Goal: Task Accomplishment & Management: Manage account settings

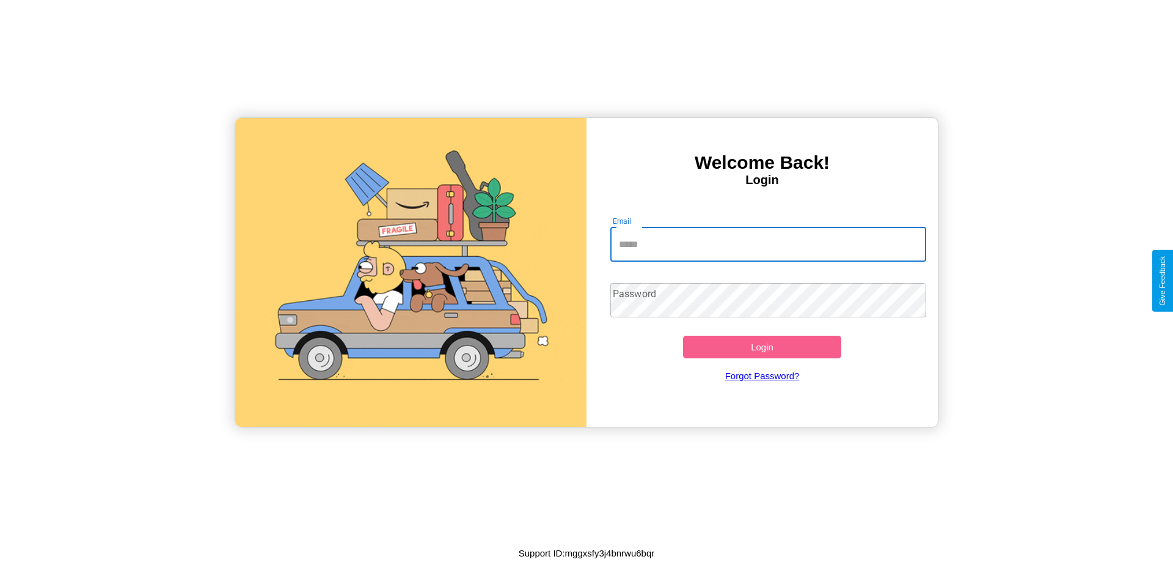
click at [768, 244] on input "Email" at bounding box center [769, 244] width 317 height 34
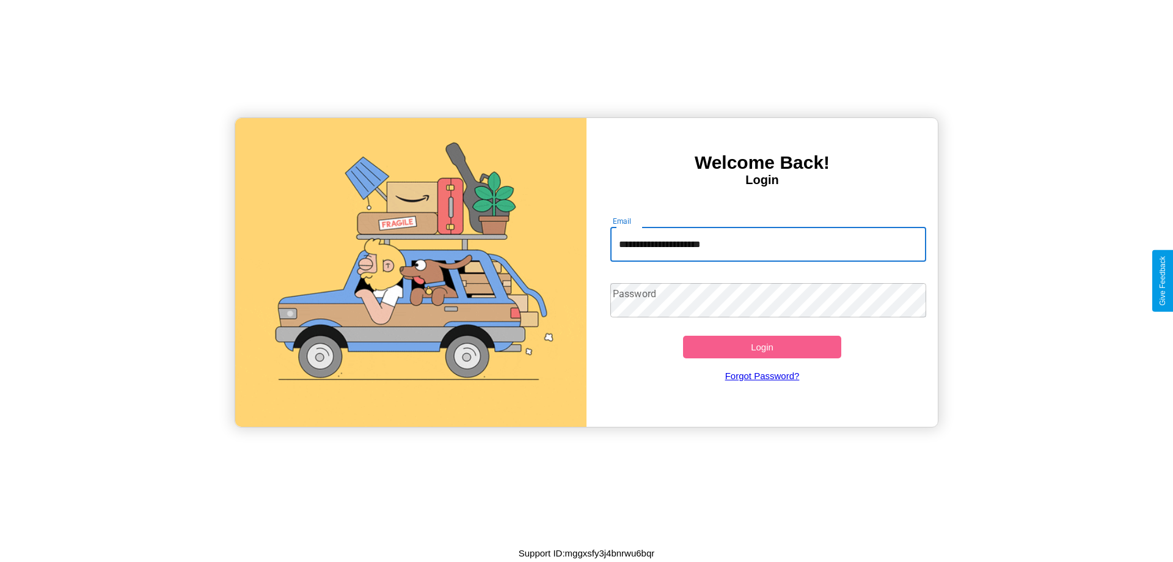
type input "**********"
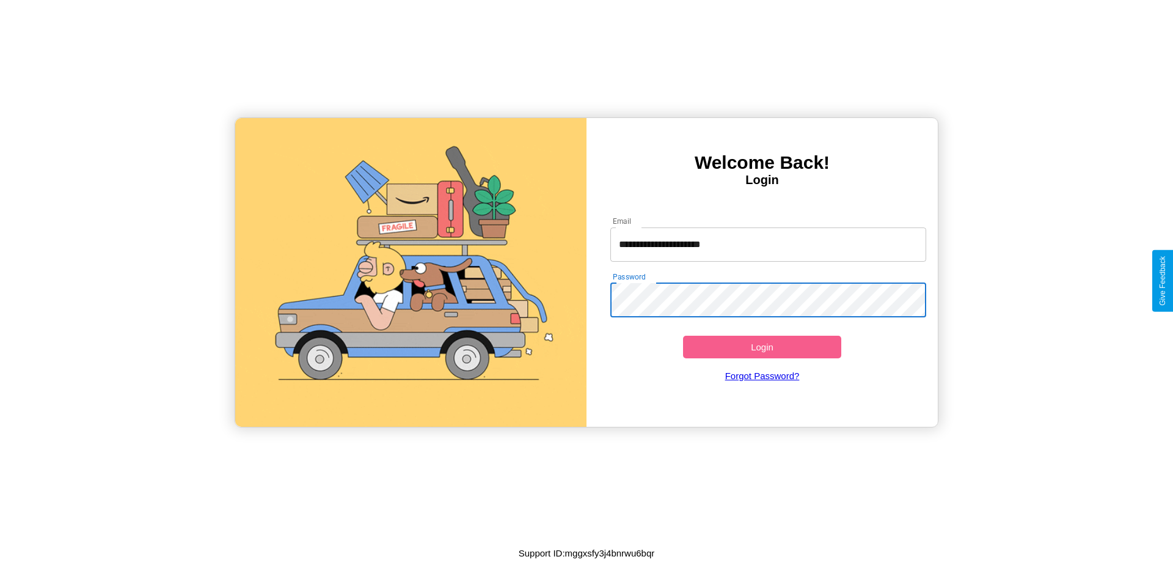
click at [762, 347] on button "Login" at bounding box center [762, 347] width 158 height 23
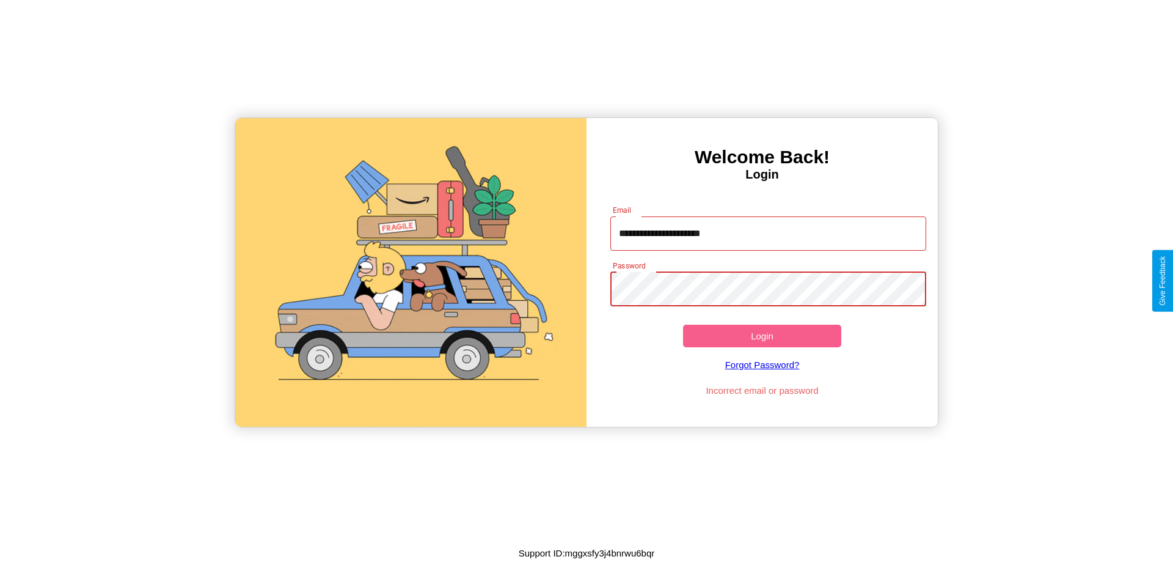
click at [762, 336] on button "Login" at bounding box center [762, 336] width 158 height 23
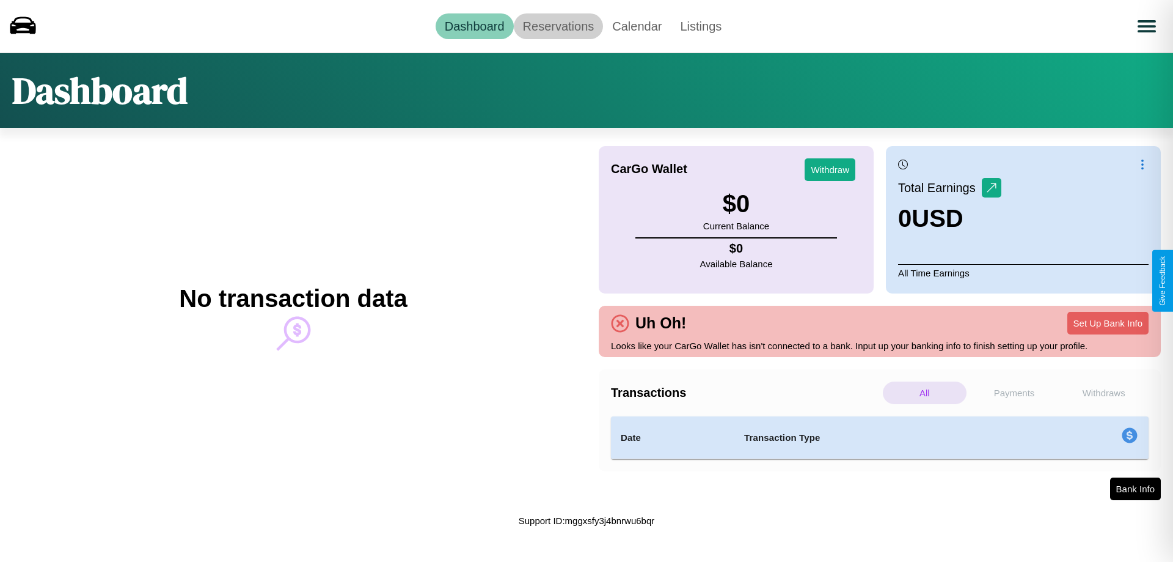
click at [558, 26] on link "Reservations" at bounding box center [559, 26] width 90 height 26
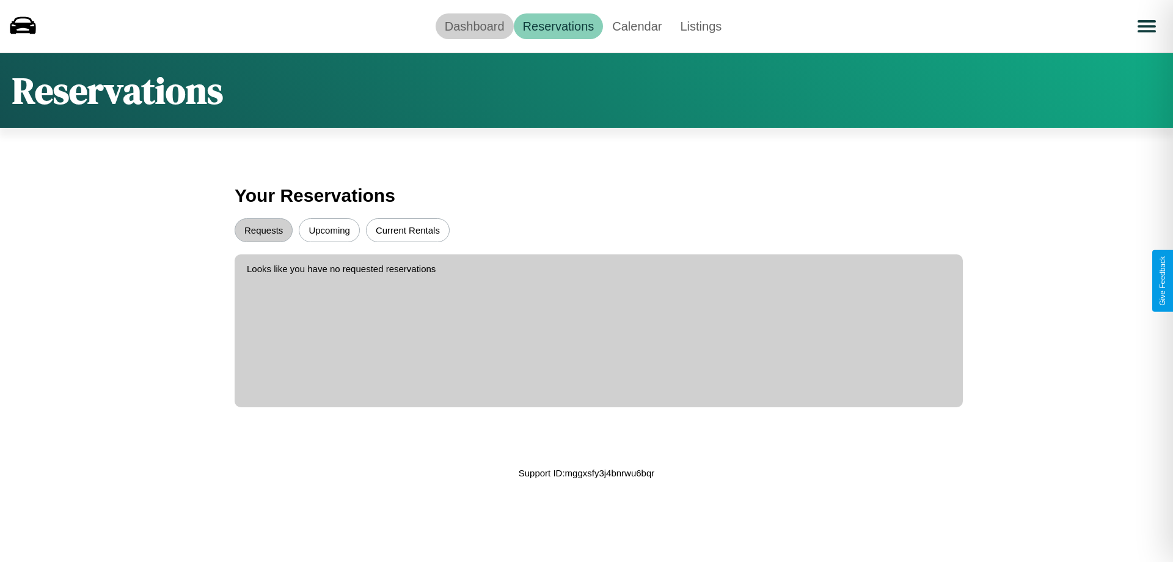
click at [474, 26] on link "Dashboard" at bounding box center [475, 26] width 78 height 26
